Goal: Information Seeking & Learning: Learn about a topic

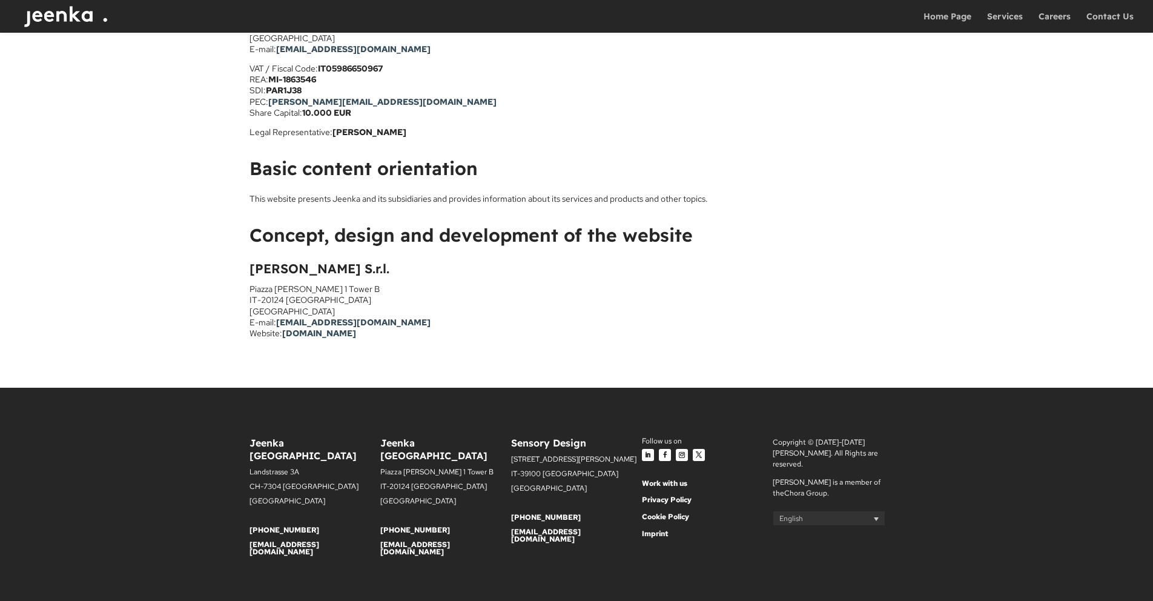
scroll to position [177, 0]
